Goal: Navigation & Orientation: Find specific page/section

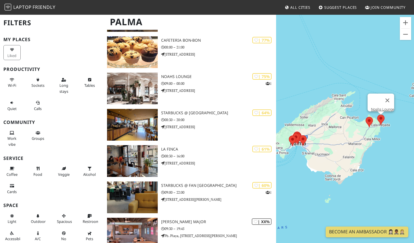
scroll to position [302, 0]
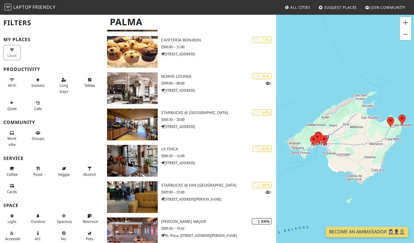
click at [321, 161] on div at bounding box center [345, 135] width 138 height 243
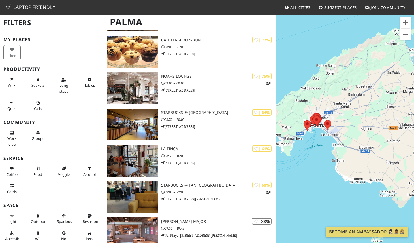
click at [321, 161] on div at bounding box center [345, 135] width 138 height 243
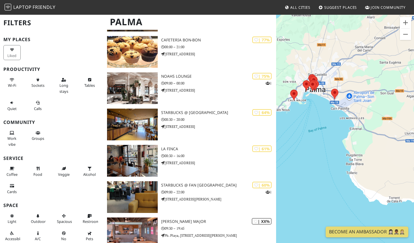
click at [325, 109] on div at bounding box center [345, 135] width 138 height 243
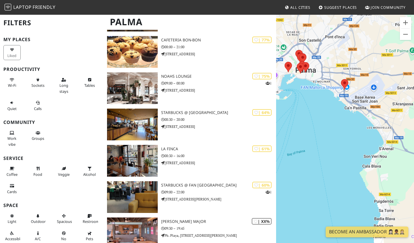
click at [338, 117] on div at bounding box center [345, 135] width 138 height 243
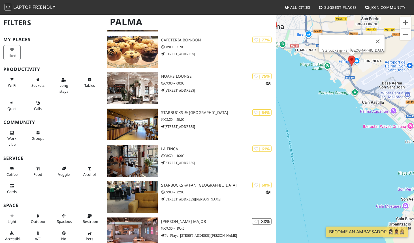
click at [348, 56] on area at bounding box center [348, 56] width 0 height 0
click at [354, 48] on link "Starbucks @ Fan [GEOGRAPHIC_DATA]" at bounding box center [354, 50] width 62 height 4
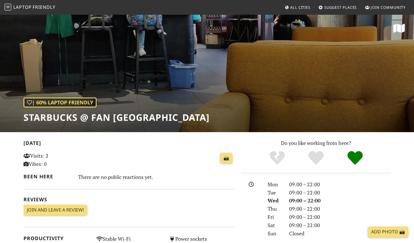
click at [305, 9] on span "All Cities" at bounding box center [301, 7] width 20 height 5
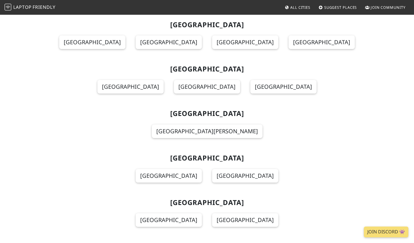
scroll to position [1684, 0]
